Goal: Task Accomplishment & Management: Use online tool/utility

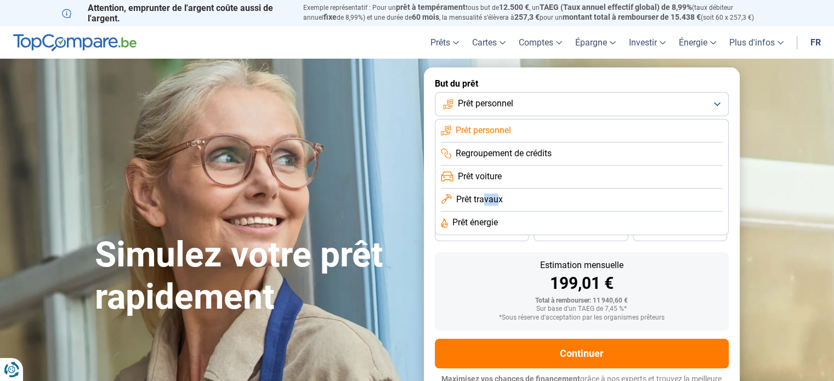
drag, startPoint x: 497, startPoint y: 193, endPoint x: 484, endPoint y: 209, distance: 20.0
click at [484, 209] on li "Prêt travaux" at bounding box center [582, 200] width 282 height 23
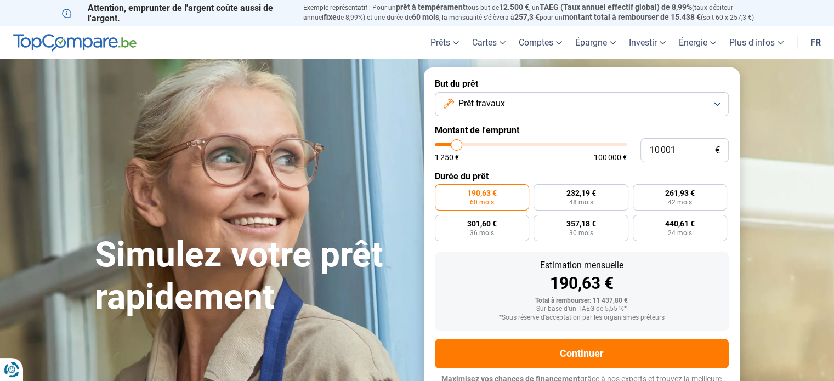
scroll to position [15, 0]
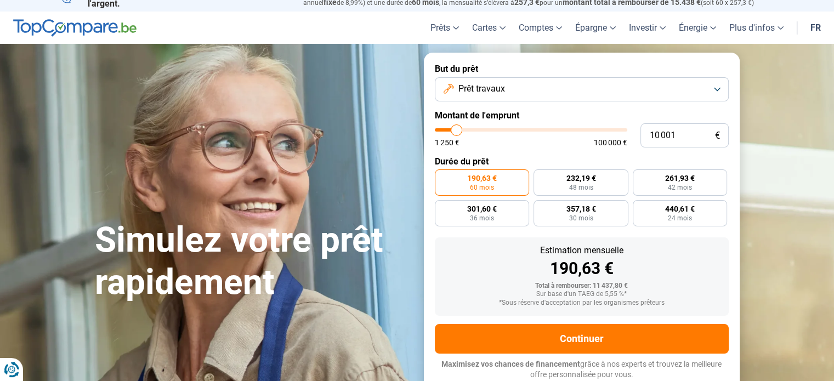
type input "43 000"
type input "43000"
click at [517, 132] on input "range" at bounding box center [531, 129] width 193 height 3
radio input "false"
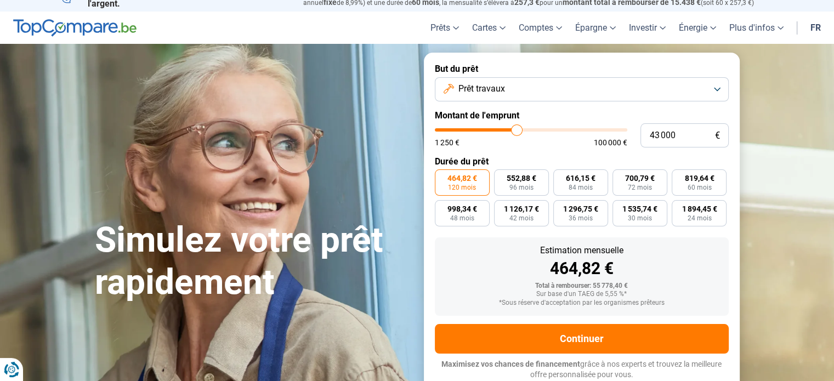
type input "56 000"
type input "56000"
click at [540, 129] on input "range" at bounding box center [531, 129] width 193 height 3
type input "40 500"
type input "40500"
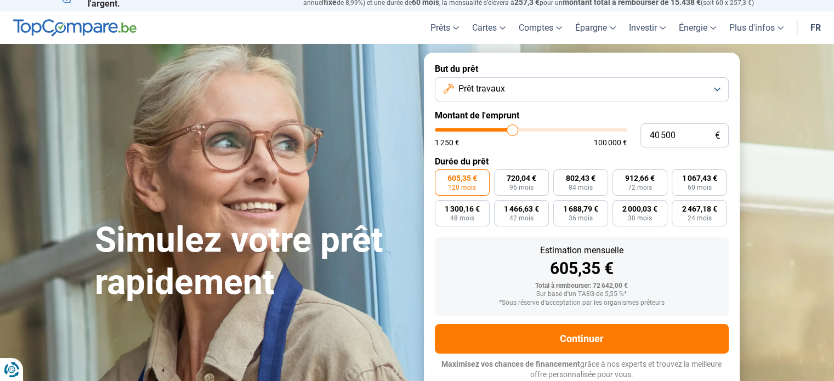
click at [512, 128] on input "range" at bounding box center [531, 129] width 193 height 3
type input "54 750"
type input "54750"
click at [538, 128] on input "range" at bounding box center [531, 129] width 193 height 3
click at [538, 129] on input "range" at bounding box center [531, 129] width 193 height 3
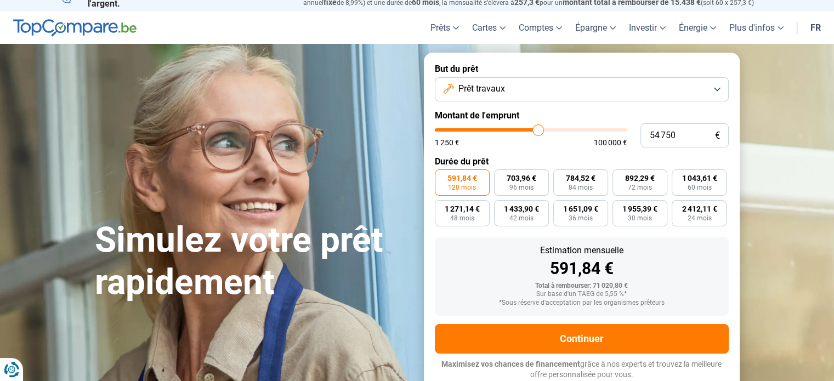
click at [538, 129] on input "range" at bounding box center [531, 129] width 193 height 3
click at [533, 130] on input "range" at bounding box center [531, 129] width 193 height 3
type input "49 250"
type input "49250"
click at [528, 130] on input "range" at bounding box center [531, 129] width 193 height 3
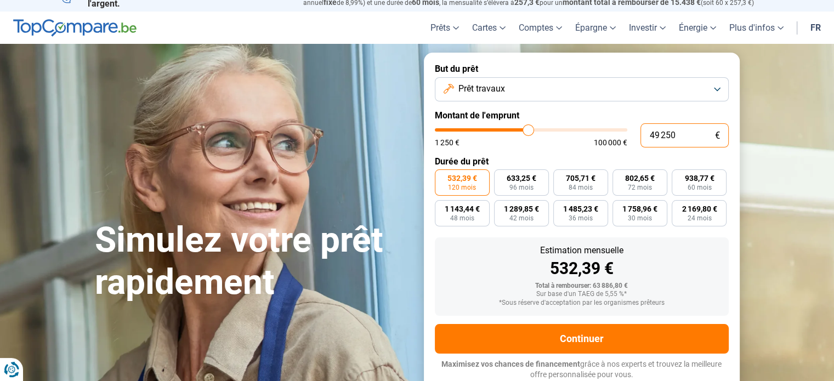
click at [690, 140] on input "49 250" at bounding box center [685, 135] width 88 height 24
type input "5"
type input "1250"
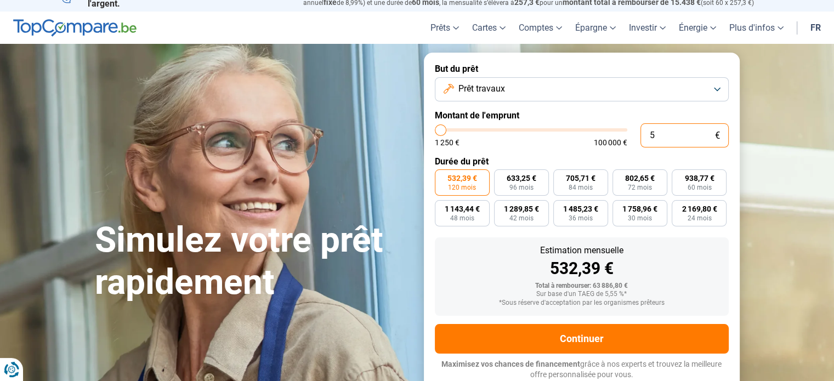
type input "50"
type input "1250"
type input "500"
type input "1250"
type input "5 000"
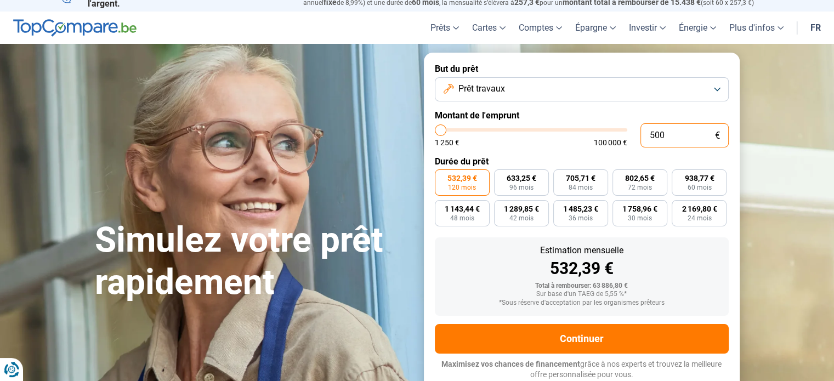
type input "5000"
type input "50 000"
type input "50000"
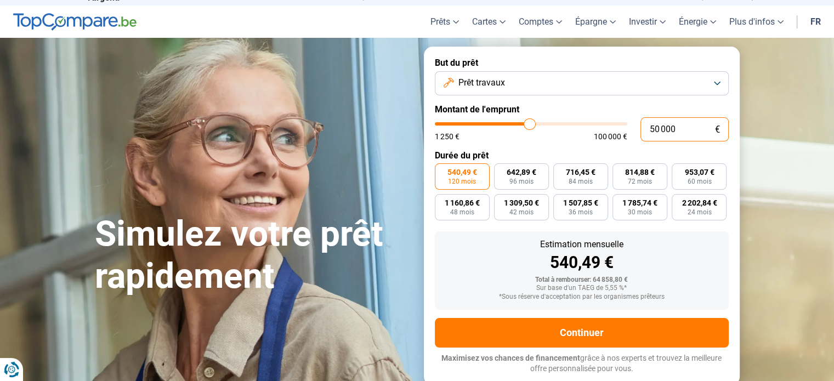
scroll to position [16, 0]
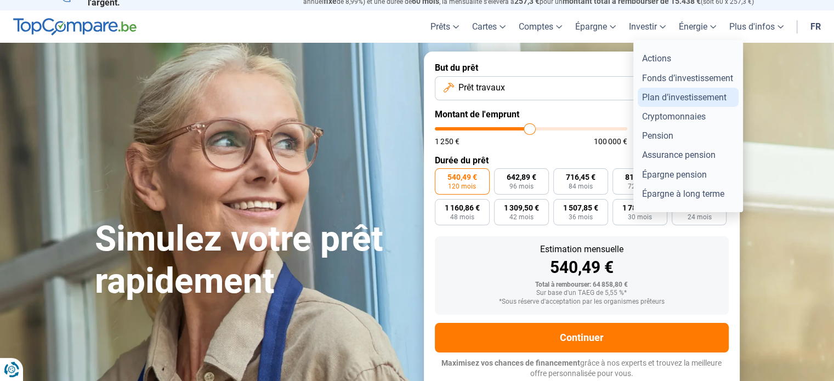
type input "50 000"
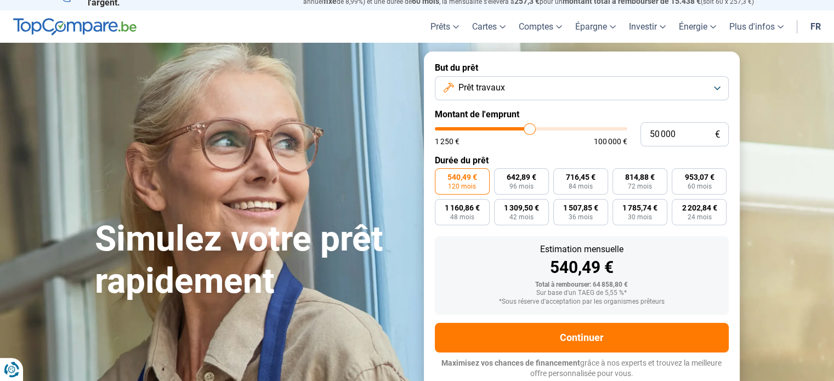
click at [582, 85] on button "Prêt travaux" at bounding box center [582, 88] width 294 height 24
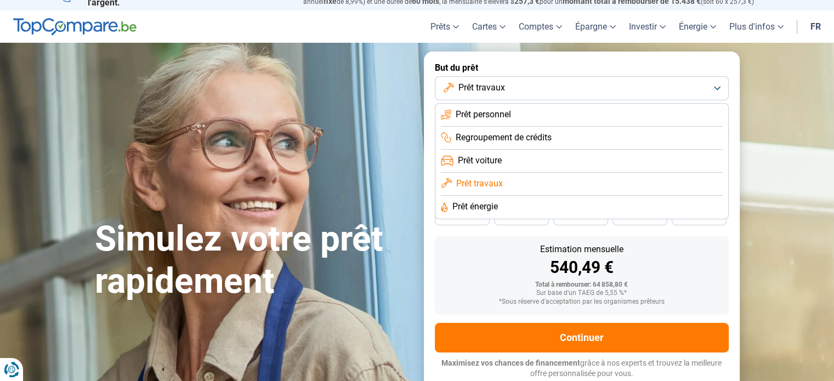
click at [506, 116] on span "Prêt personnel" at bounding box center [483, 115] width 55 height 12
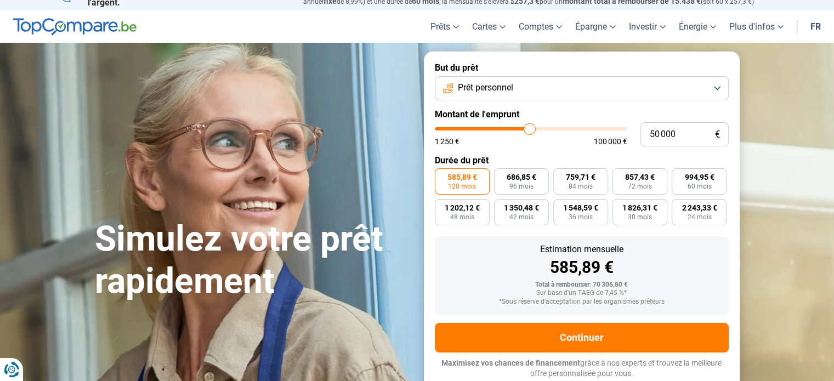
scroll to position [15, 0]
